Goal: Transaction & Acquisition: Purchase product/service

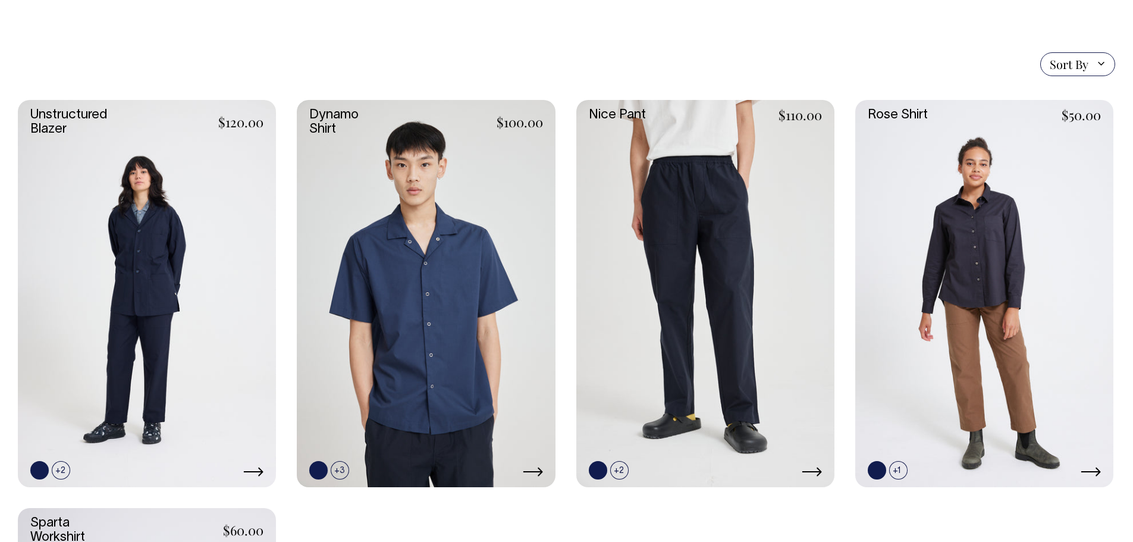
scroll to position [297, 0]
click at [728, 402] on link at bounding box center [705, 293] width 258 height 387
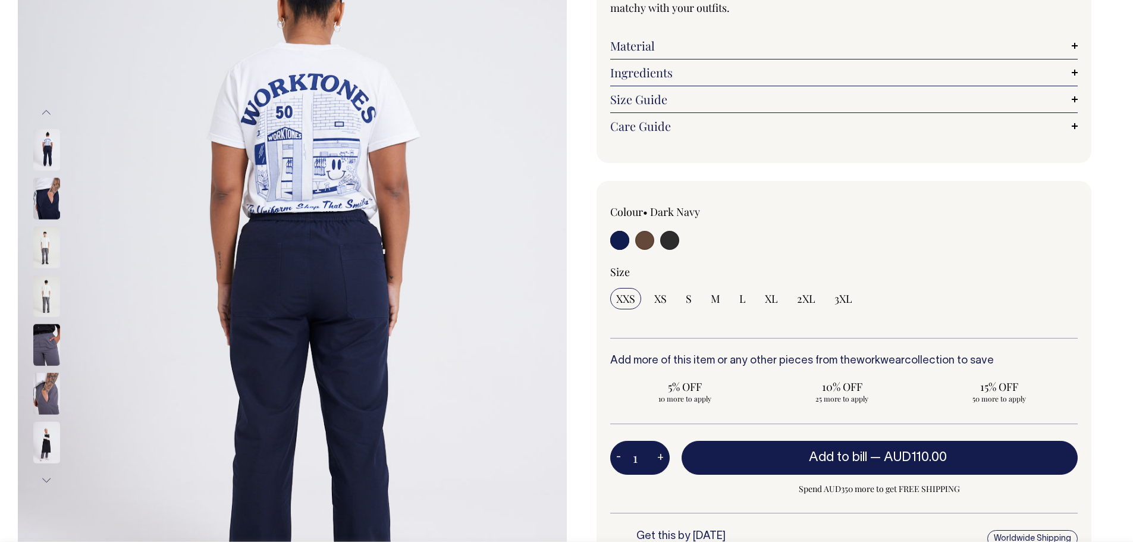
scroll to position [178, 0]
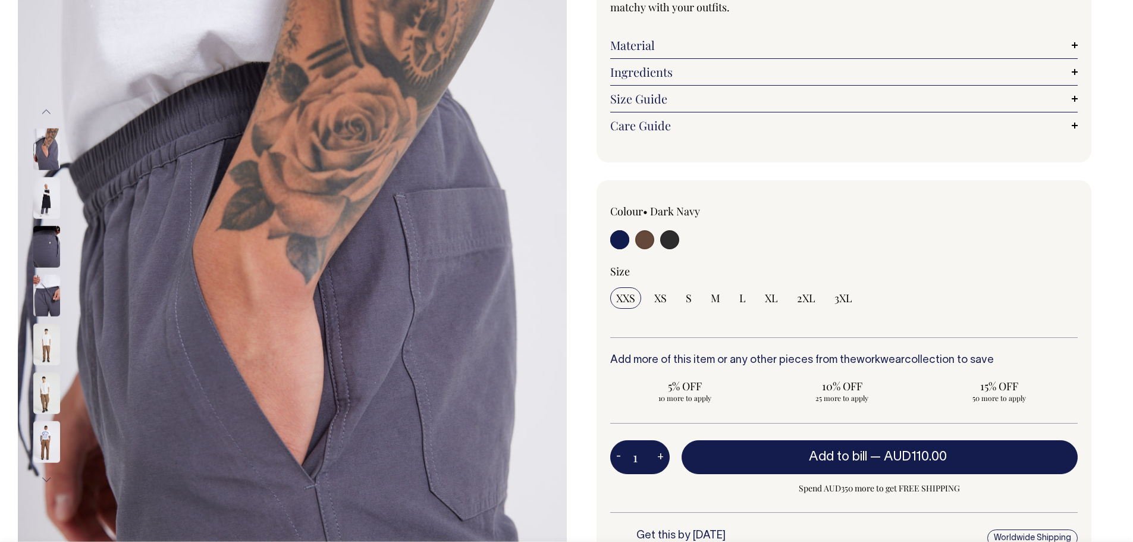
click at [621, 243] on input "radio" at bounding box center [619, 239] width 19 height 19
click at [642, 240] on input "radio" at bounding box center [644, 239] width 19 height 19
radio input "true"
radio input "false"
select select "Chocolate"
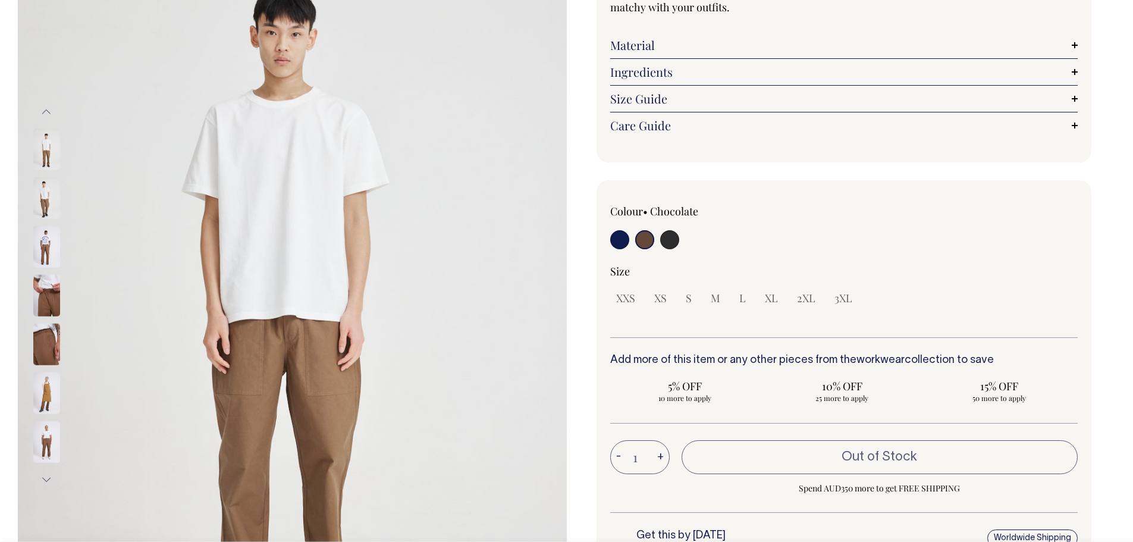
click at [673, 239] on input "radio" at bounding box center [669, 239] width 19 height 19
radio input "true"
select select "Charcoal"
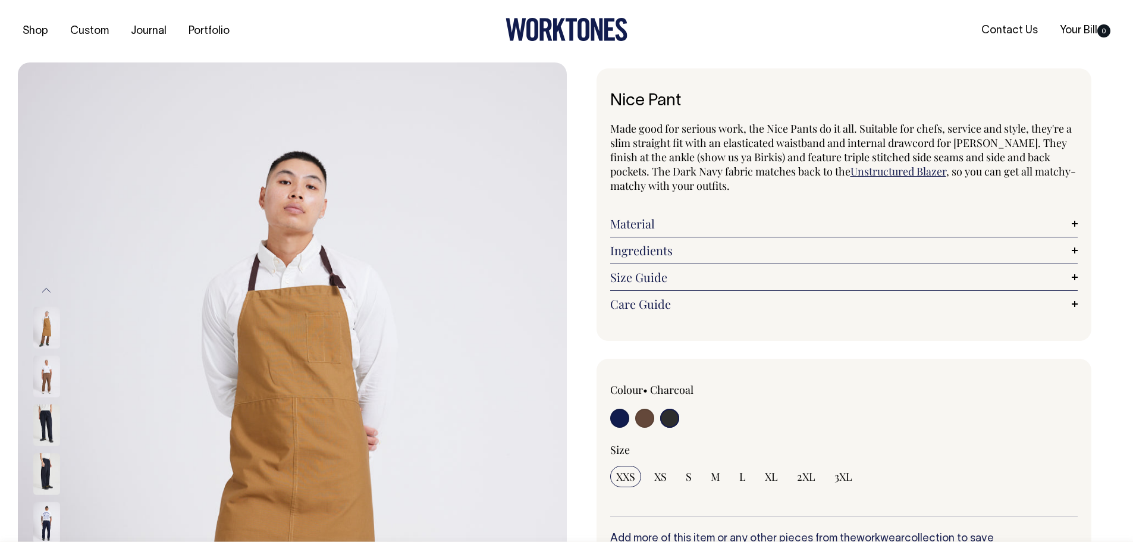
click at [1070, 275] on link "Size Guide" at bounding box center [844, 277] width 468 height 14
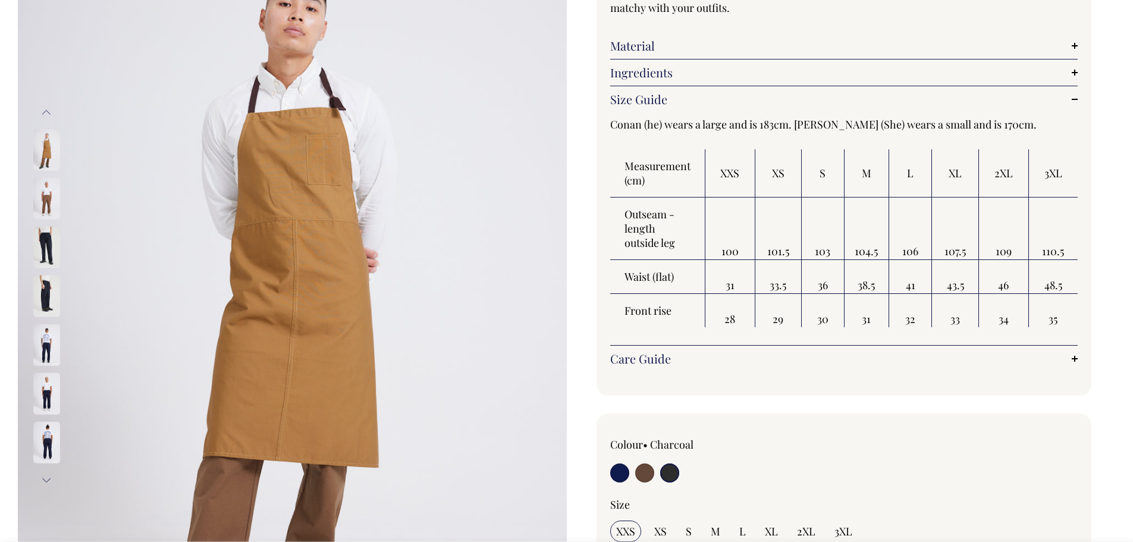
scroll to position [178, 0]
click at [1071, 358] on link "Care Guide" at bounding box center [844, 358] width 468 height 14
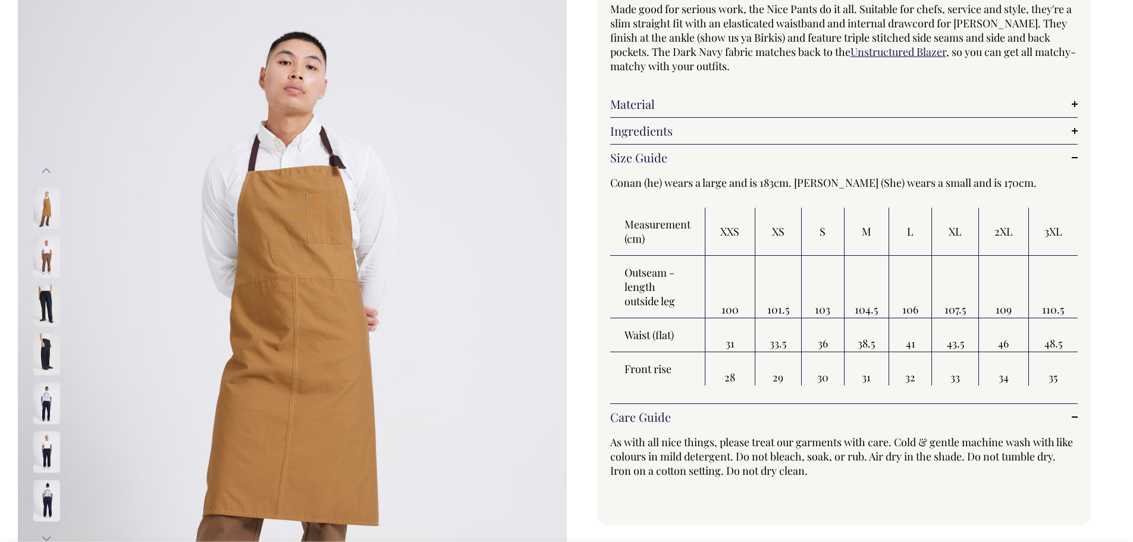
scroll to position [119, 0]
click at [1076, 134] on link "Ingredients" at bounding box center [844, 131] width 468 height 14
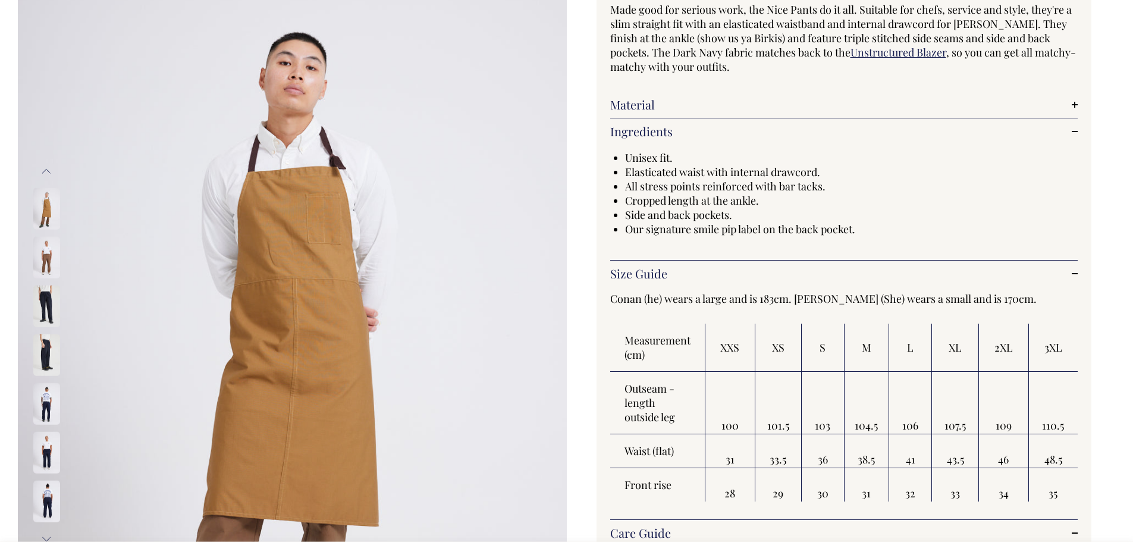
click at [1076, 105] on link "Material" at bounding box center [844, 105] width 468 height 14
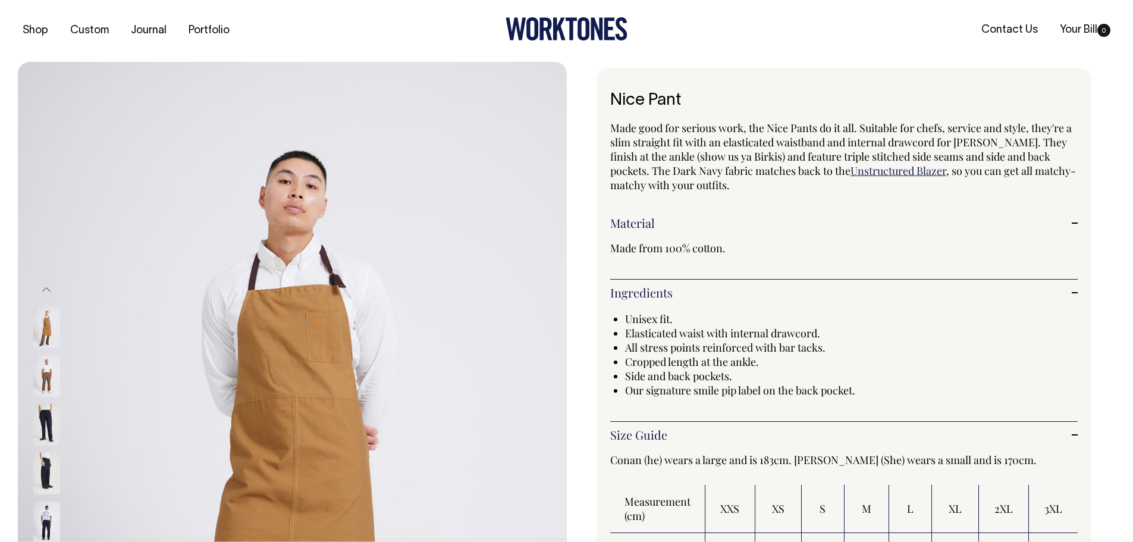
scroll to position [0, 0]
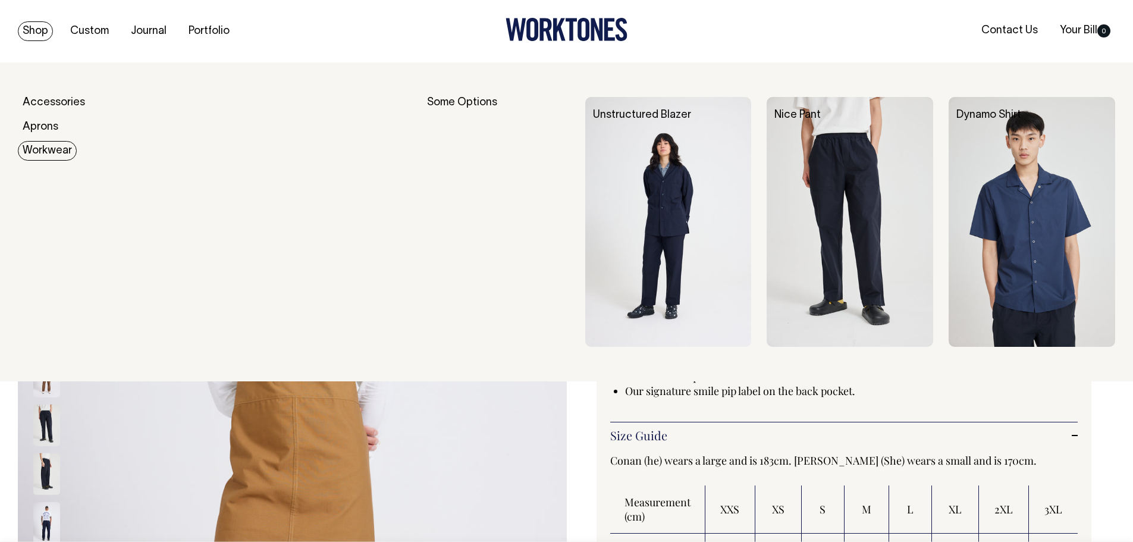
click at [32, 155] on link "Workwear" at bounding box center [47, 151] width 59 height 20
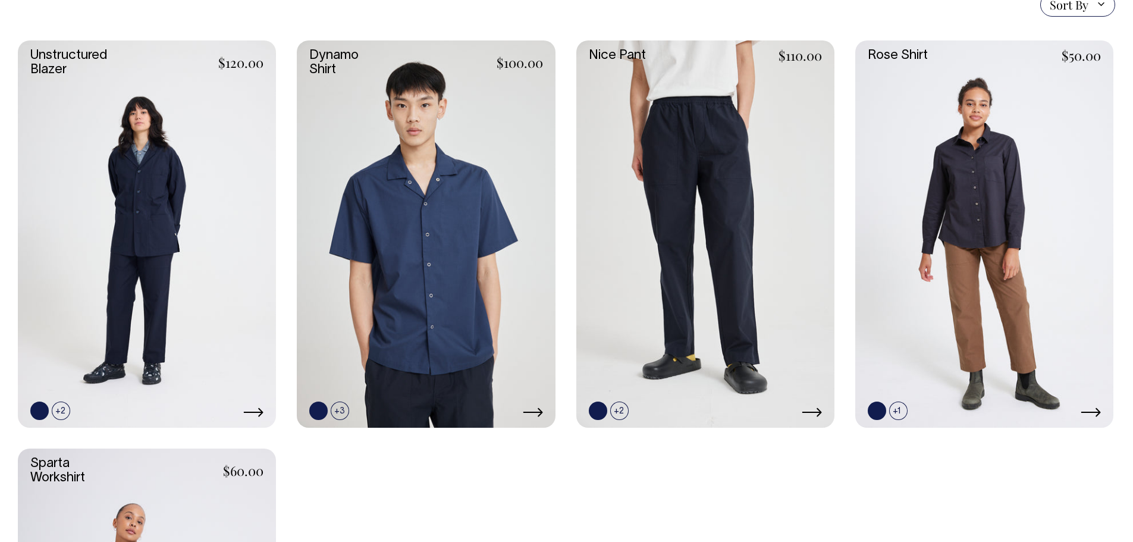
scroll to position [357, 0]
click at [413, 208] on link at bounding box center [426, 234] width 258 height 387
